Goal: Task Accomplishment & Management: Manage account settings

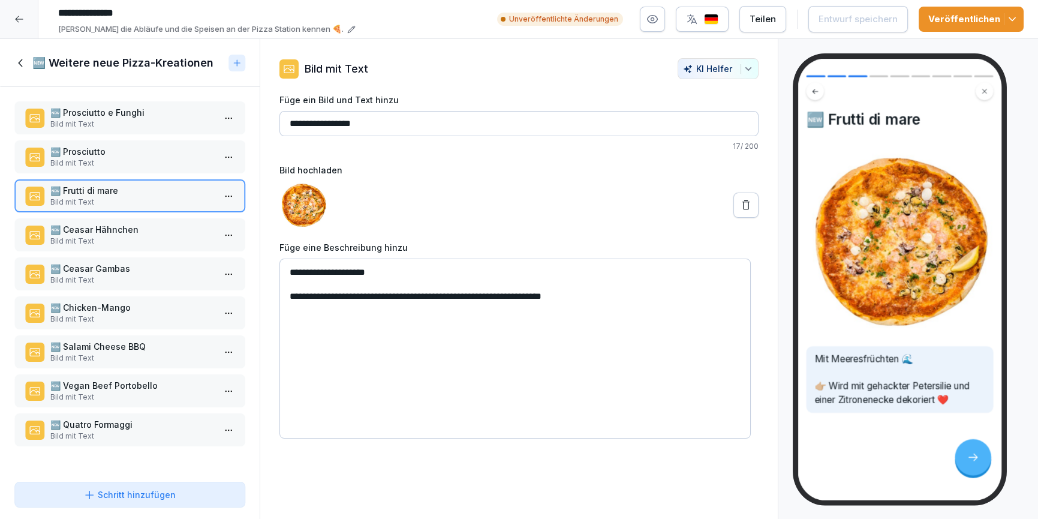
click at [18, 66] on icon at bounding box center [20, 62] width 13 height 13
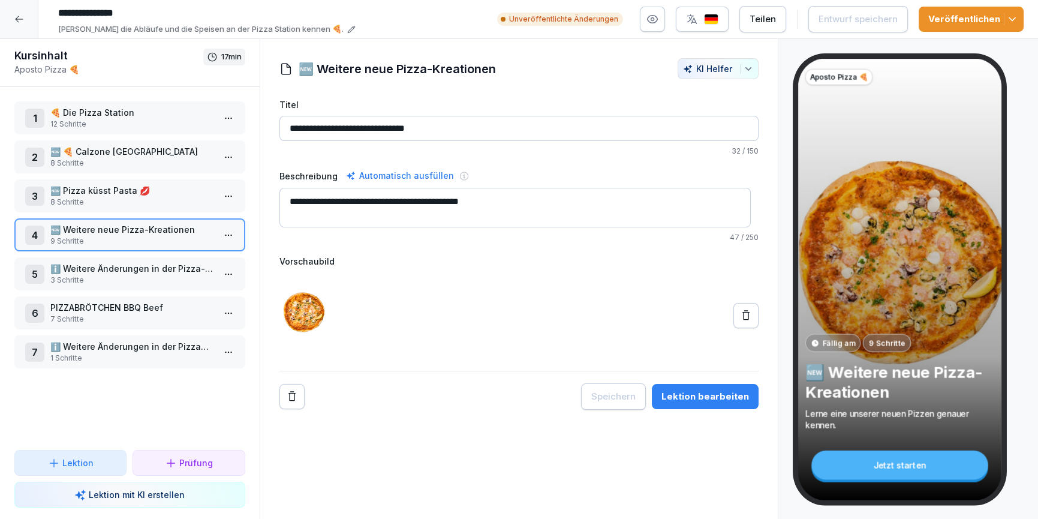
click at [17, 14] on icon at bounding box center [19, 19] width 10 height 10
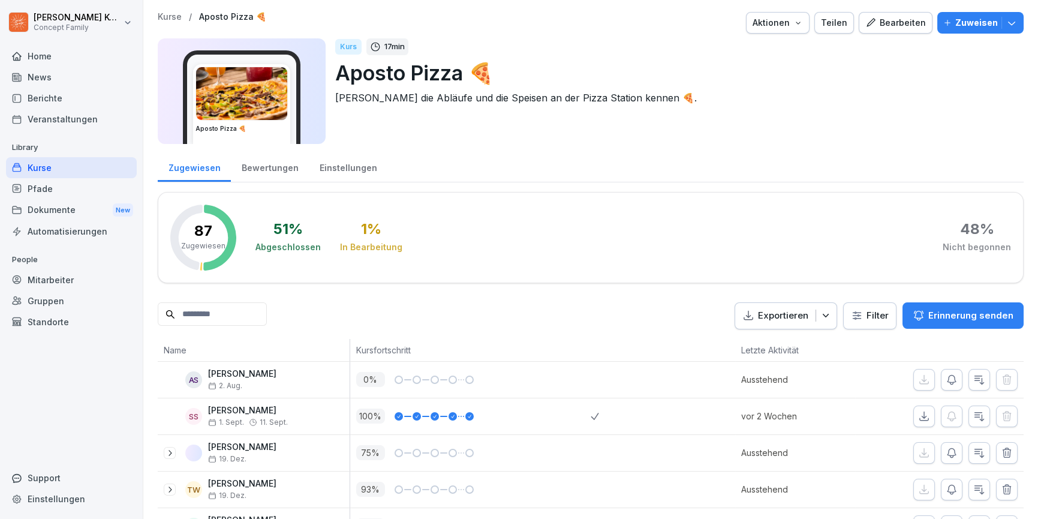
click at [44, 80] on div "News" at bounding box center [71, 77] width 131 height 21
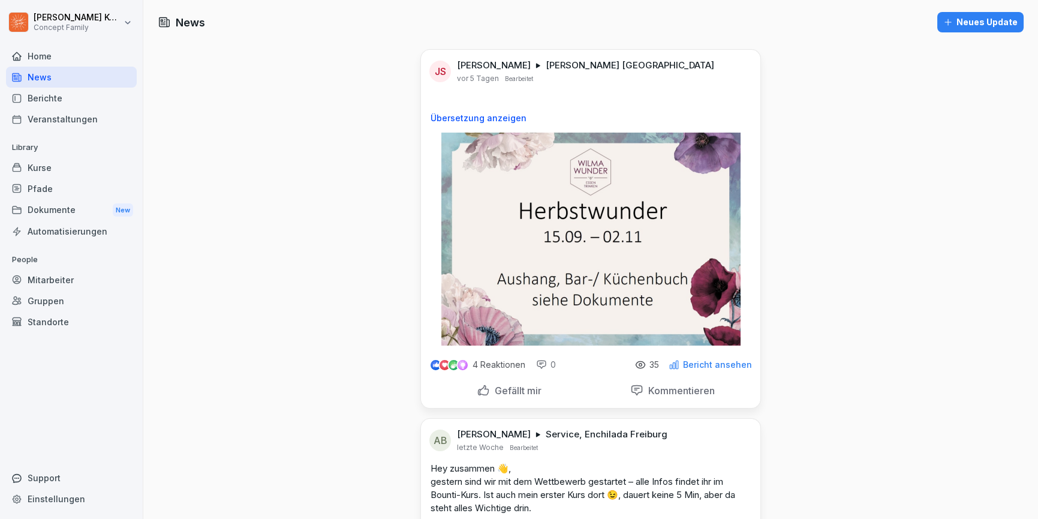
click at [54, 287] on div "Mitarbeiter" at bounding box center [71, 279] width 131 height 21
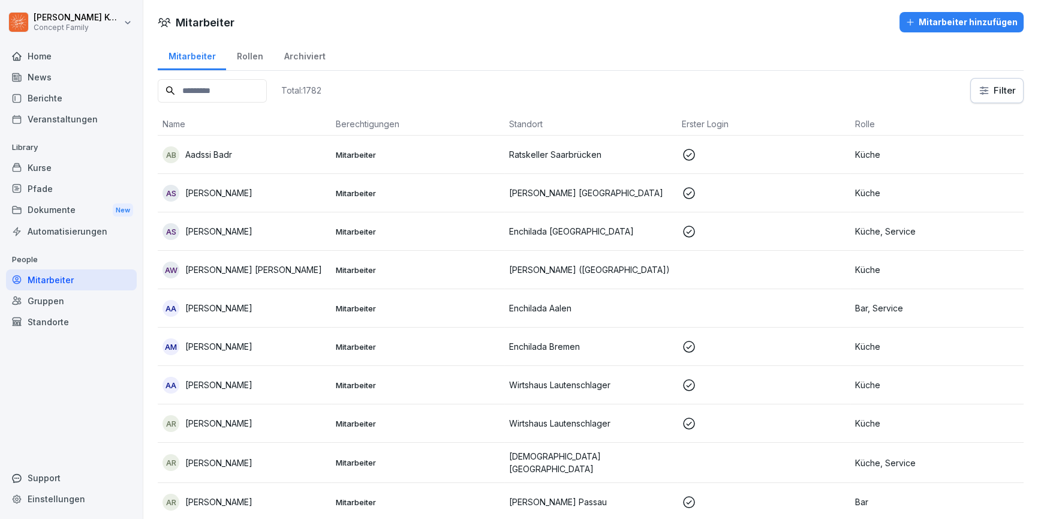
click at [200, 94] on input at bounding box center [212, 90] width 109 height 23
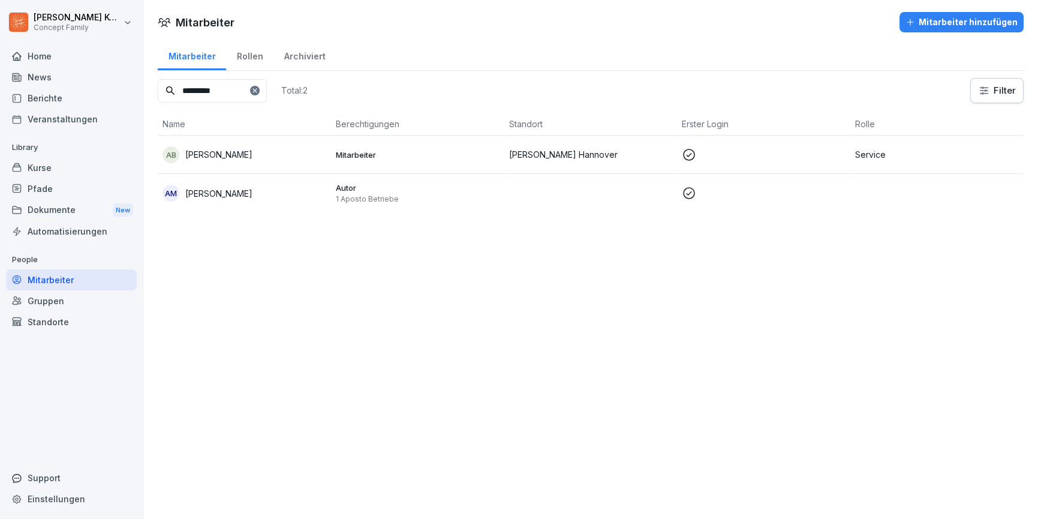
type input "*********"
click at [253, 196] on p "[PERSON_NAME]" at bounding box center [218, 193] width 67 height 13
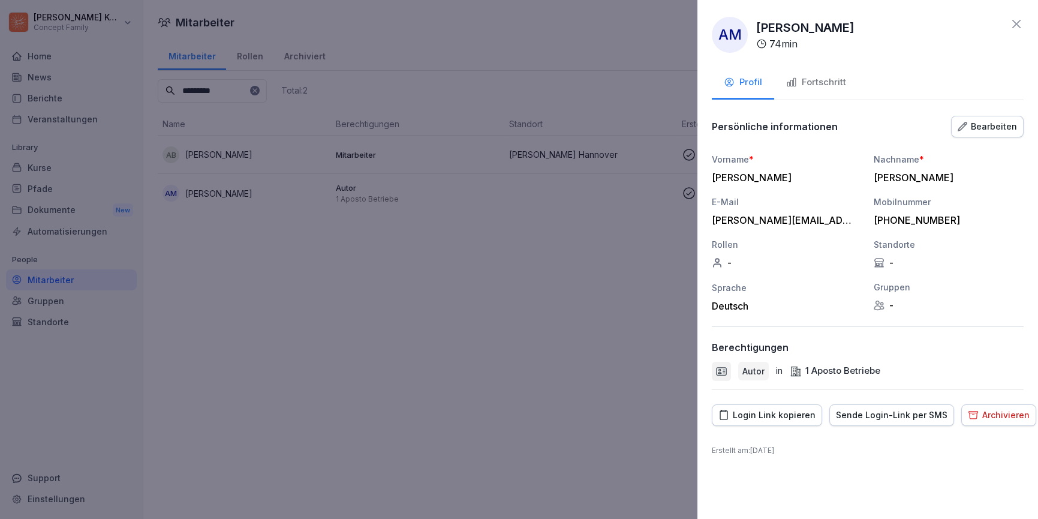
click at [1000, 130] on div "Bearbeiten" at bounding box center [987, 126] width 59 height 13
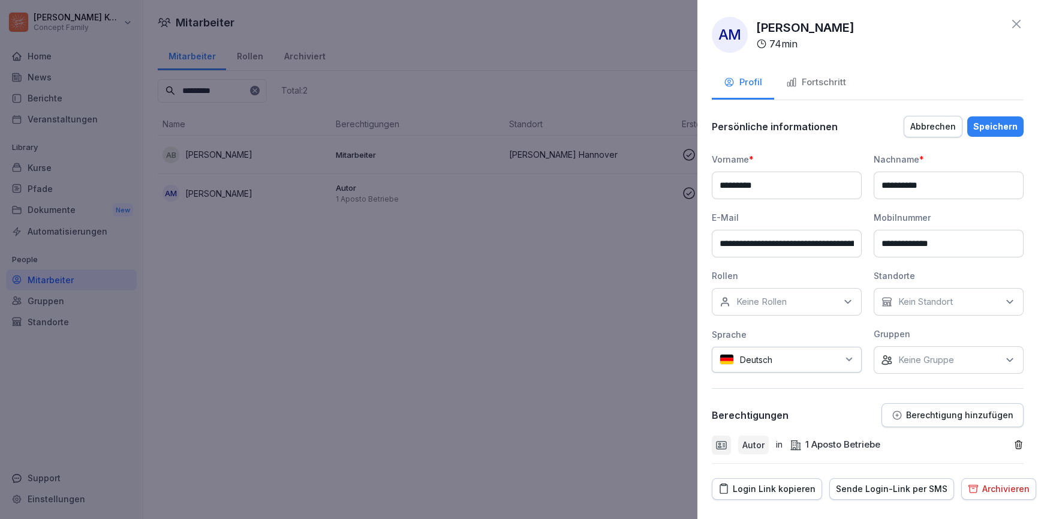
click at [911, 355] on p "Keine Gruppe" at bounding box center [927, 360] width 56 height 12
click at [928, 441] on label "1 Aposto Betriebe" at bounding box center [931, 436] width 73 height 11
click at [991, 130] on div "Speichern" at bounding box center [996, 126] width 44 height 13
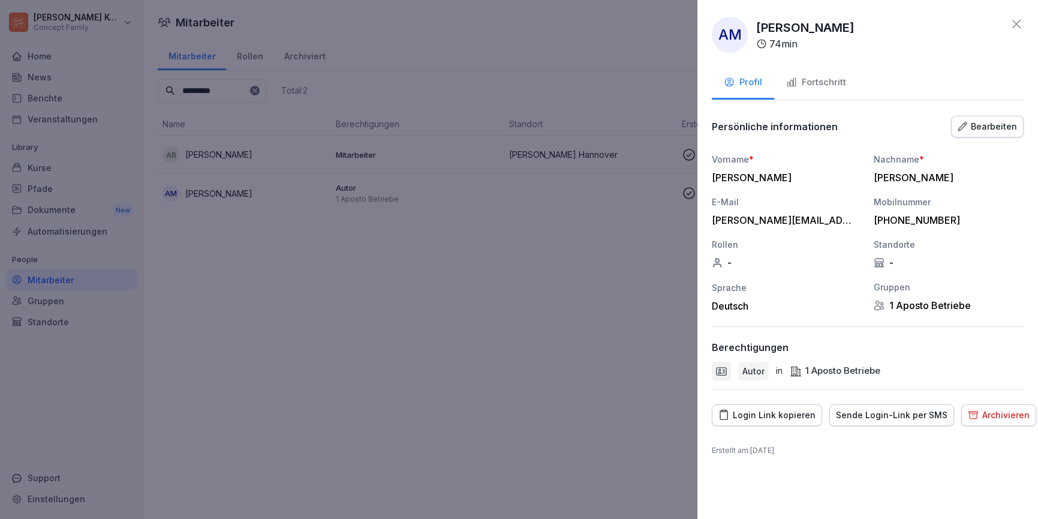
click at [427, 298] on div at bounding box center [519, 259] width 1038 height 519
